Goal: Task Accomplishment & Management: Use online tool/utility

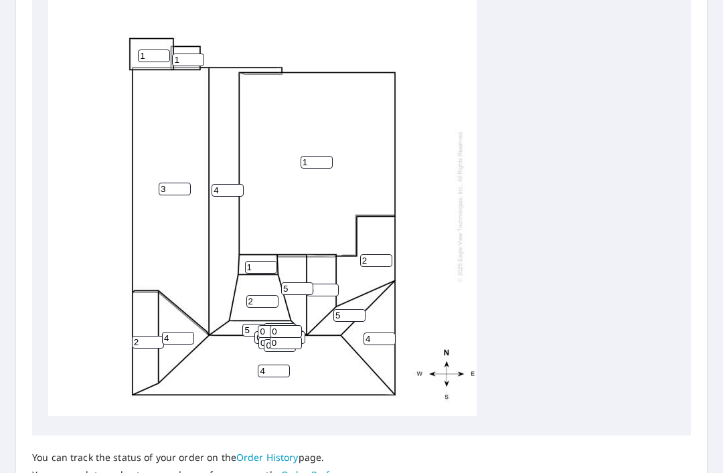
scroll to position [1, 0]
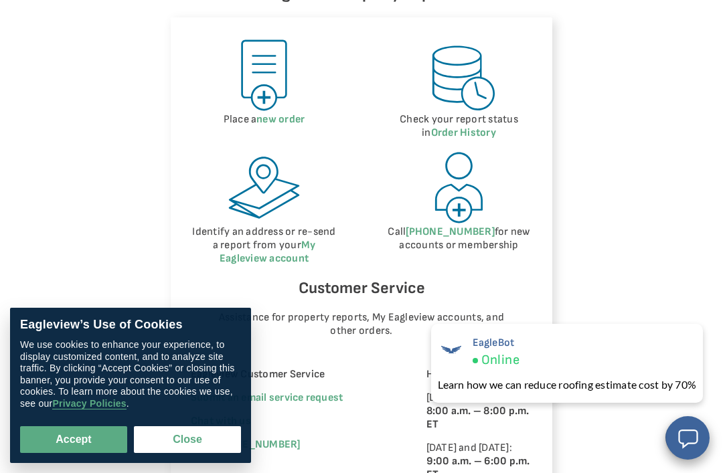
scroll to position [737, 0]
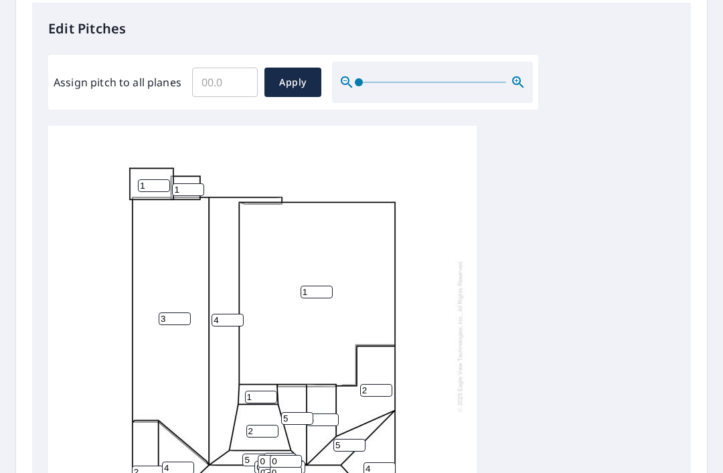
scroll to position [358, 0]
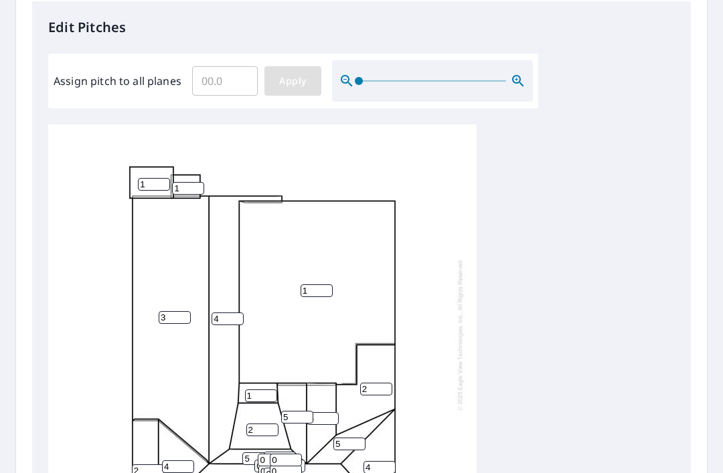
click at [283, 87] on button "Apply" at bounding box center [292, 80] width 57 height 29
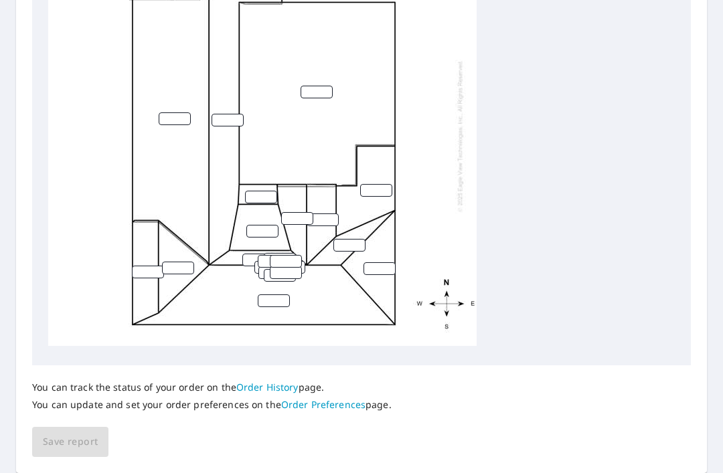
scroll to position [553, 0]
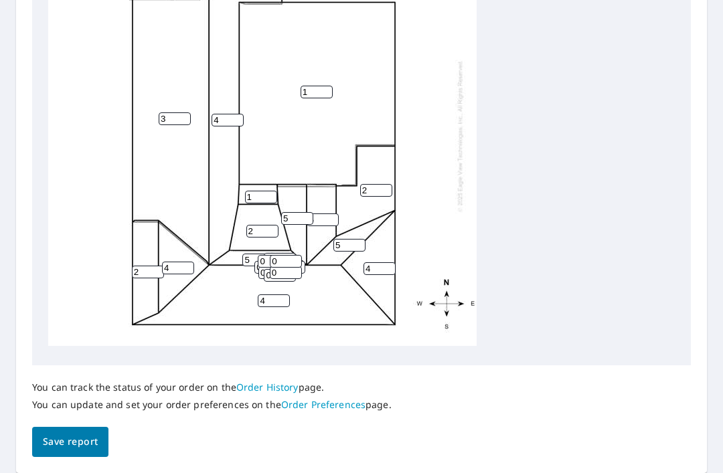
scroll to position [553, 0]
click at [84, 436] on span "Save report" at bounding box center [70, 443] width 55 height 17
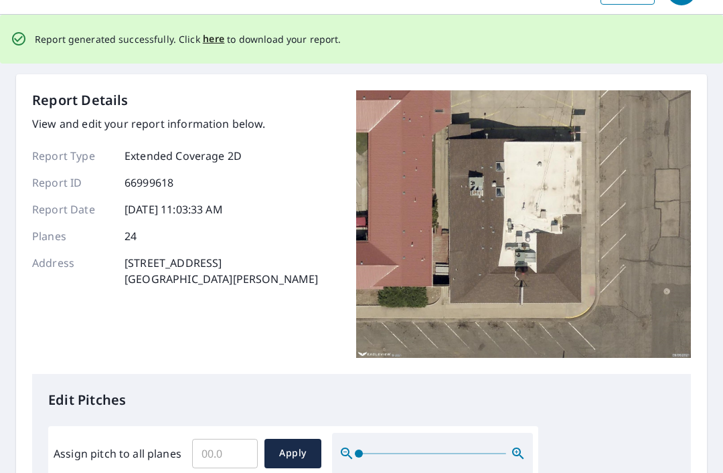
scroll to position [0, 0]
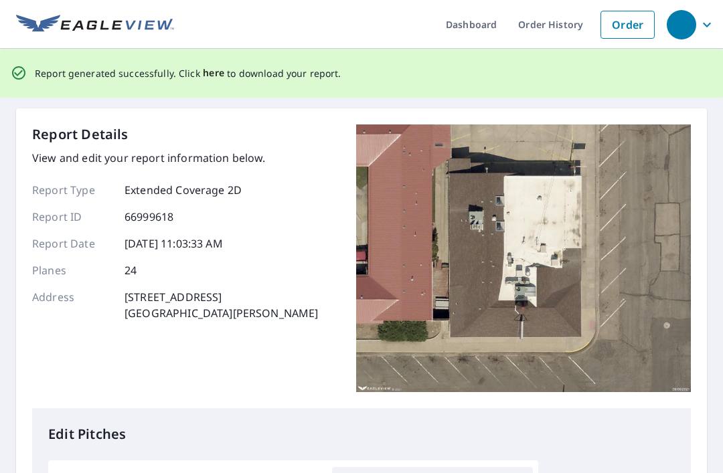
click at [211, 74] on span "here" at bounding box center [214, 73] width 22 height 17
